Goal: Navigation & Orientation: Find specific page/section

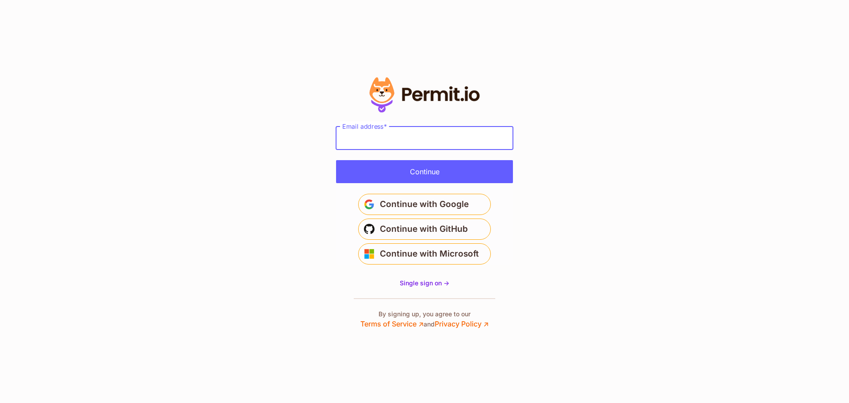
type input "**********"
click at [425, 160] on form "**********" at bounding box center [424, 154] width 177 height 57
click at [421, 165] on button "Continue" at bounding box center [424, 171] width 177 height 23
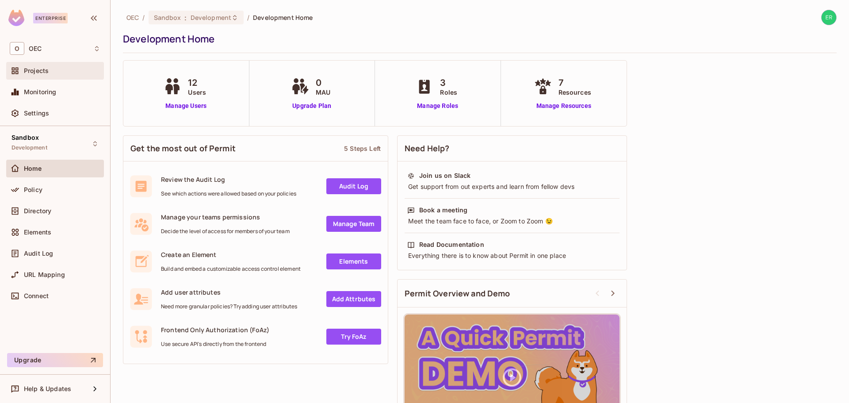
click at [50, 75] on div "Projects" at bounding box center [55, 70] width 91 height 11
